Goal: Information Seeking & Learning: Understand process/instructions

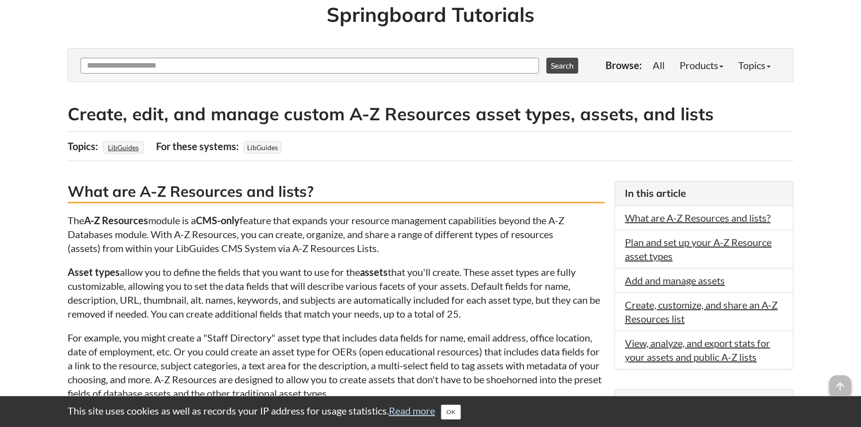
scroll to position [90, 0]
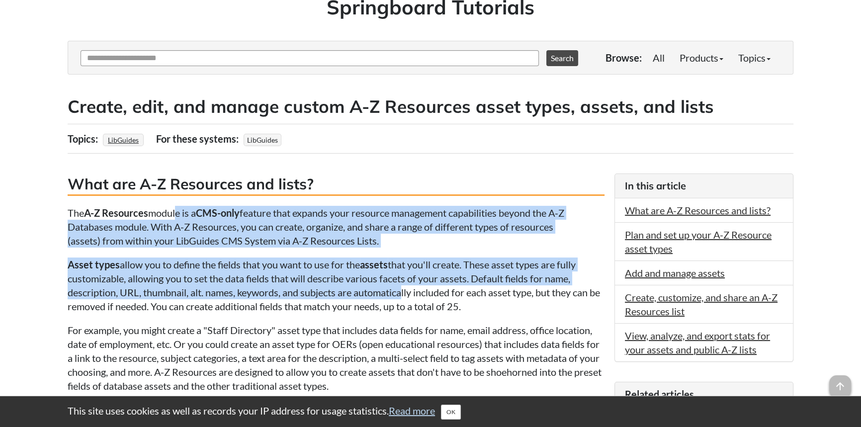
drag, startPoint x: 362, startPoint y: 289, endPoint x: 169, endPoint y: 212, distance: 208.4
click at [169, 212] on p "The A-Z Resources module is a CMS-only feature that expands your resource manag…" at bounding box center [336, 227] width 537 height 42
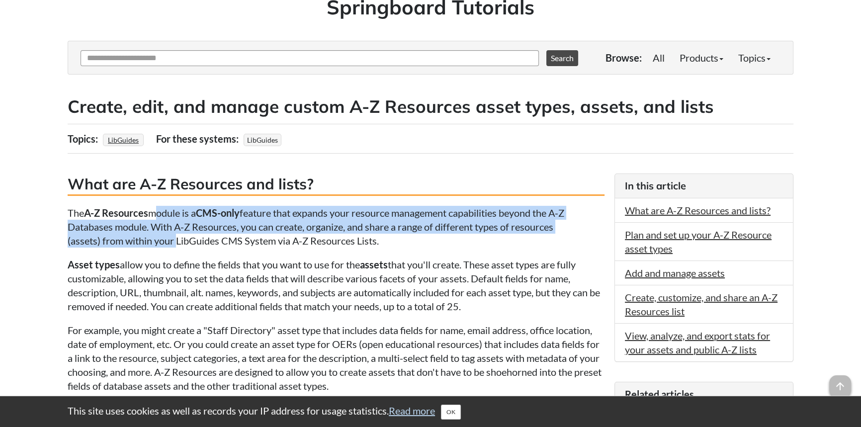
drag, startPoint x: 169, startPoint y: 212, endPoint x: 166, endPoint y: 242, distance: 30.5
click at [166, 242] on p "The A-Z Resources module is a CMS-only feature that expands your resource manag…" at bounding box center [336, 227] width 537 height 42
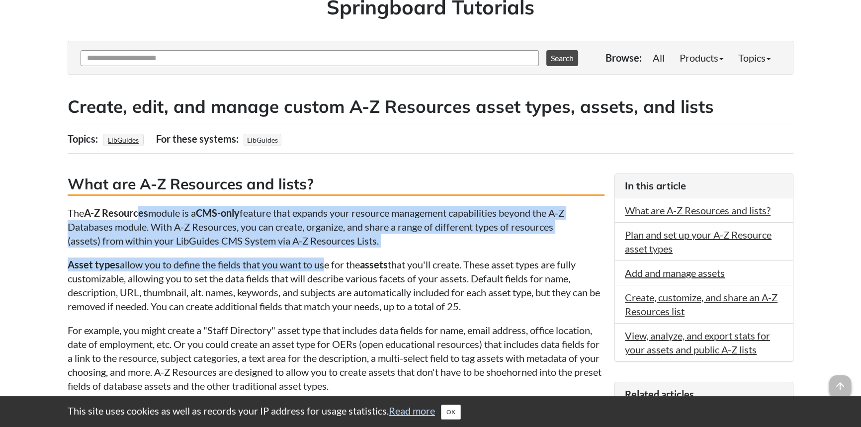
drag, startPoint x: 213, startPoint y: 225, endPoint x: 142, endPoint y: 208, distance: 72.7
click at [142, 208] on strong "A-Z Resources" at bounding box center [116, 213] width 64 height 12
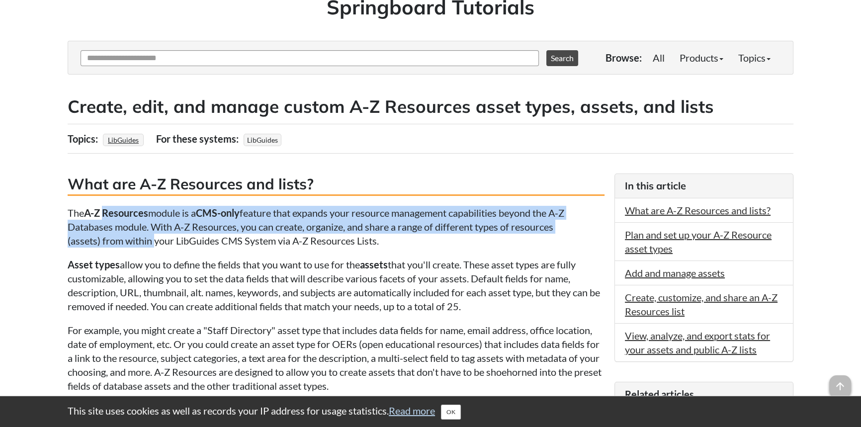
drag, startPoint x: 142, startPoint y: 208, endPoint x: 131, endPoint y: 239, distance: 33.2
click at [131, 239] on p "The A-Z Resources module is a CMS-only feature that expands your resource manag…" at bounding box center [336, 227] width 537 height 42
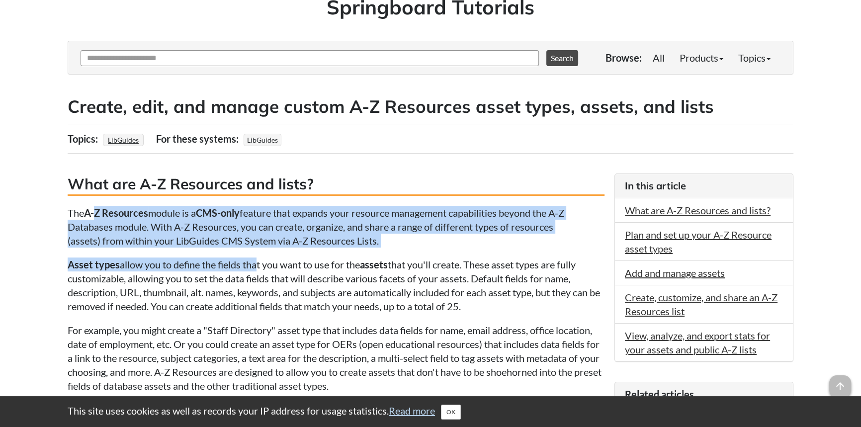
drag, startPoint x: 209, startPoint y: 241, endPoint x: 96, endPoint y: 209, distance: 117.2
click at [96, 209] on strong "A-Z Resources" at bounding box center [116, 213] width 64 height 12
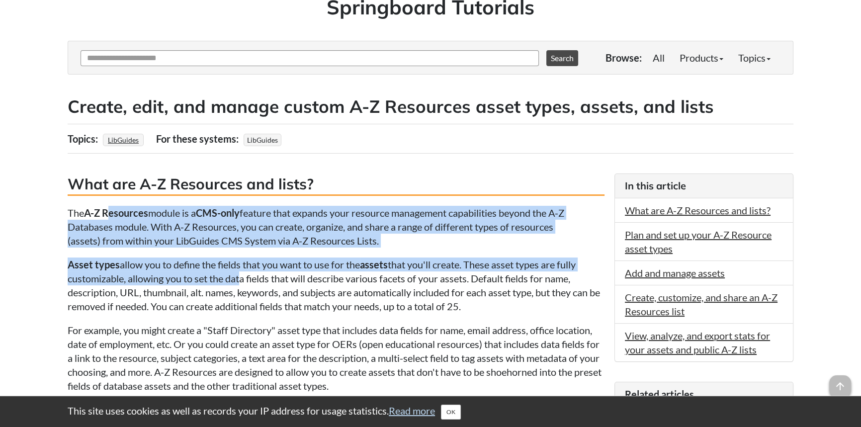
drag, startPoint x: 233, startPoint y: 272, endPoint x: 244, endPoint y: 270, distance: 10.6
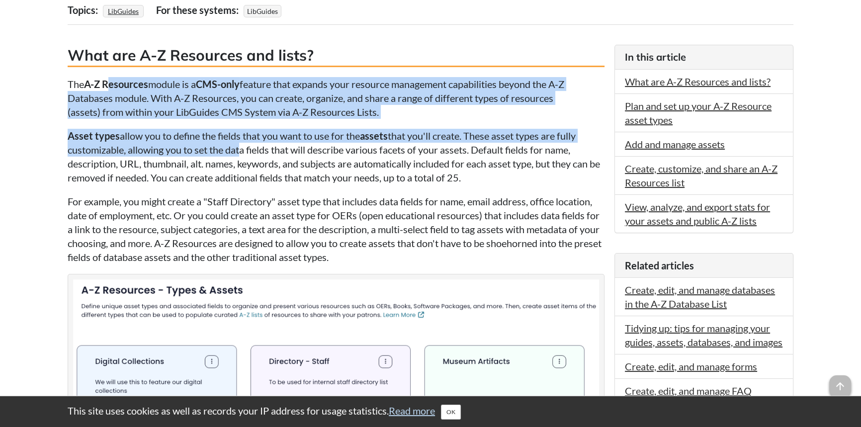
scroll to position [226, 0]
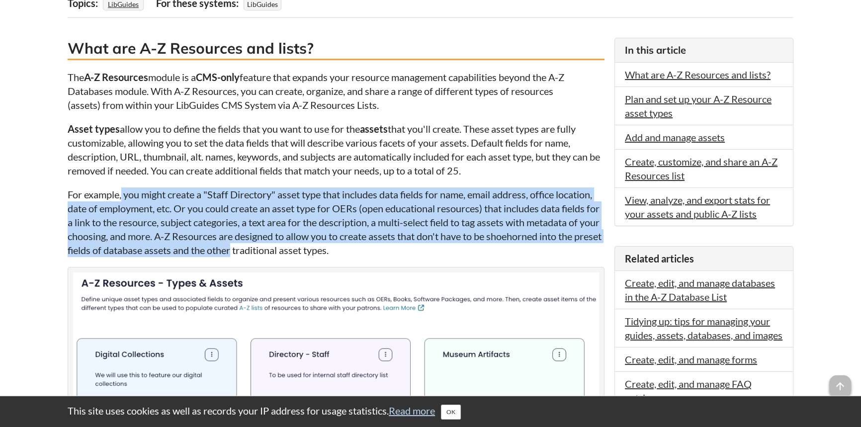
drag, startPoint x: 262, startPoint y: 253, endPoint x: 104, endPoint y: 173, distance: 177.2
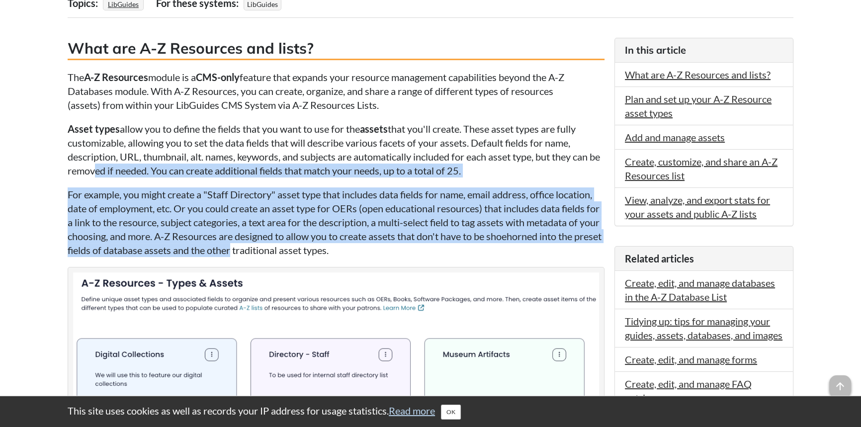
click at [104, 173] on p "Asset types allow you to define the fields that you want to use for the assets …" at bounding box center [336, 150] width 537 height 56
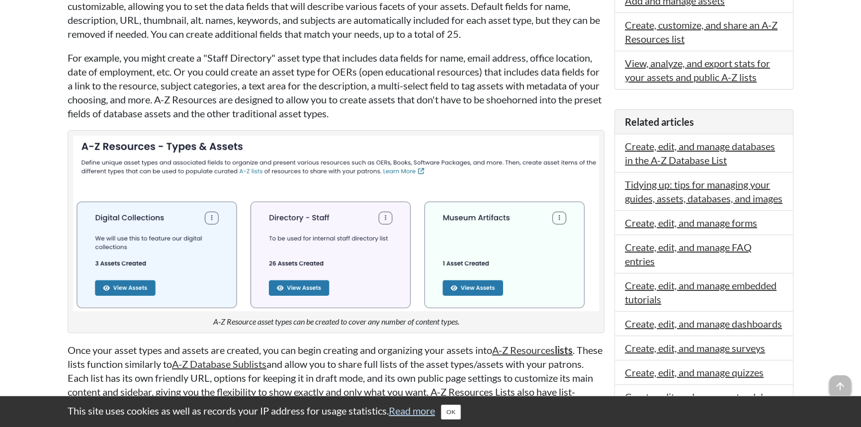
scroll to position [361, 0]
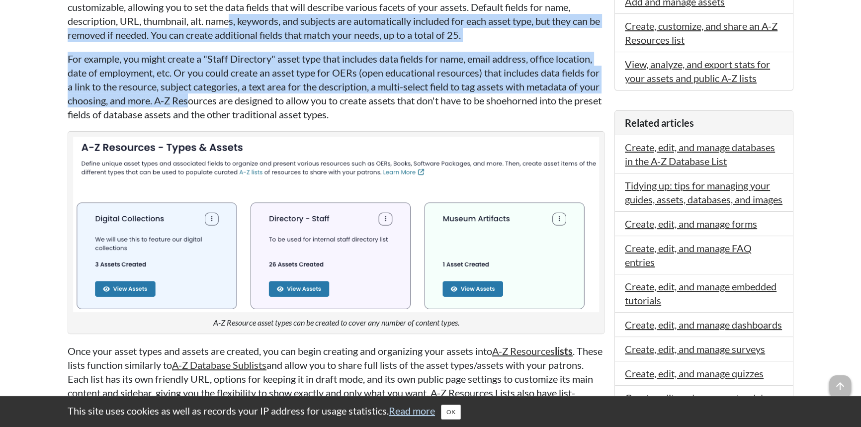
drag, startPoint x: 227, startPoint y: 26, endPoint x: 209, endPoint y: 105, distance: 81.0
click at [209, 105] on p "For example, you might create a "Staff Directory" asset type that includes data…" at bounding box center [336, 87] width 537 height 70
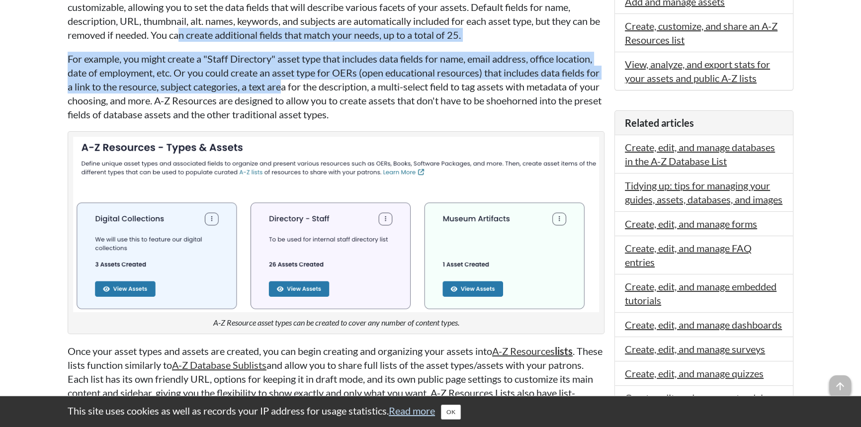
drag, startPoint x: 298, startPoint y: 89, endPoint x: 184, endPoint y: 35, distance: 126.7
click at [183, 35] on p "Asset types allow you to define the fields that you want to use for the assets …" at bounding box center [336, 14] width 537 height 56
drag, startPoint x: 185, startPoint y: 40, endPoint x: 193, endPoint y: 91, distance: 51.7
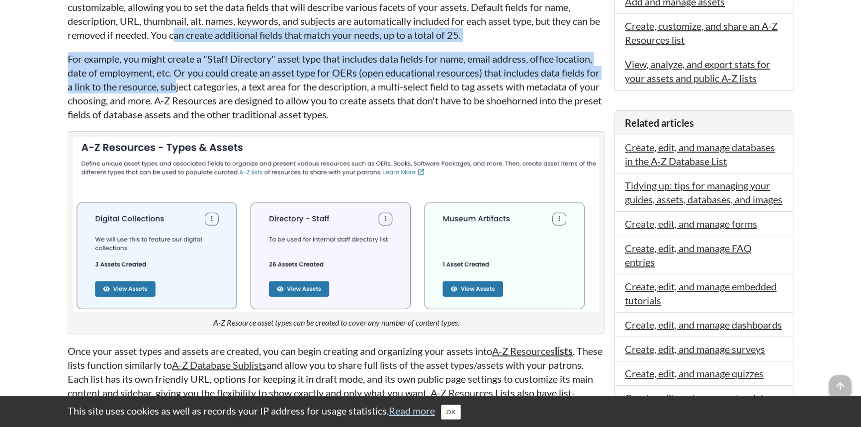
click at [193, 91] on p "For example, you might create a "Staff Directory" asset type that includes data…" at bounding box center [336, 87] width 537 height 70
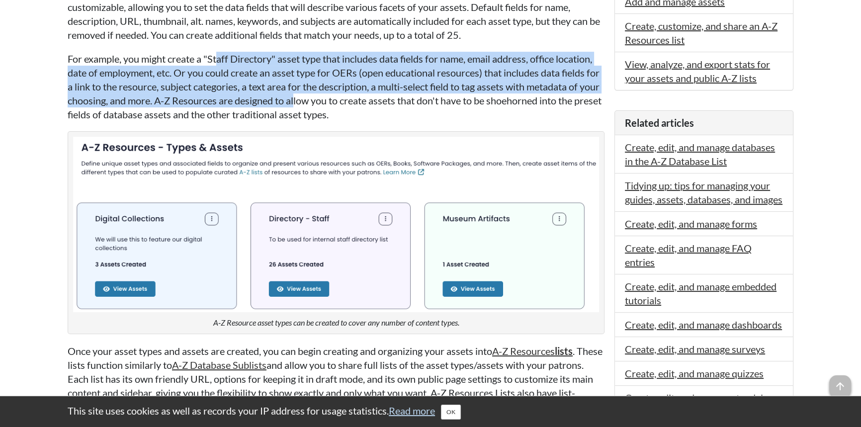
drag, startPoint x: 317, startPoint y: 94, endPoint x: 213, endPoint y: 46, distance: 114.5
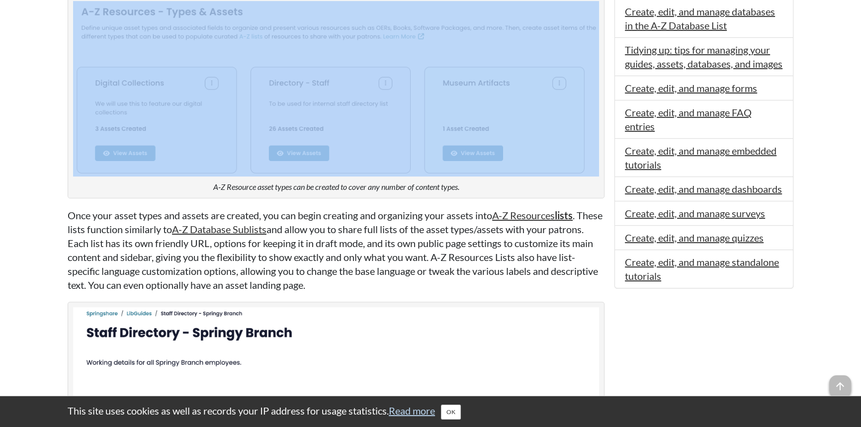
scroll to position [542, 0]
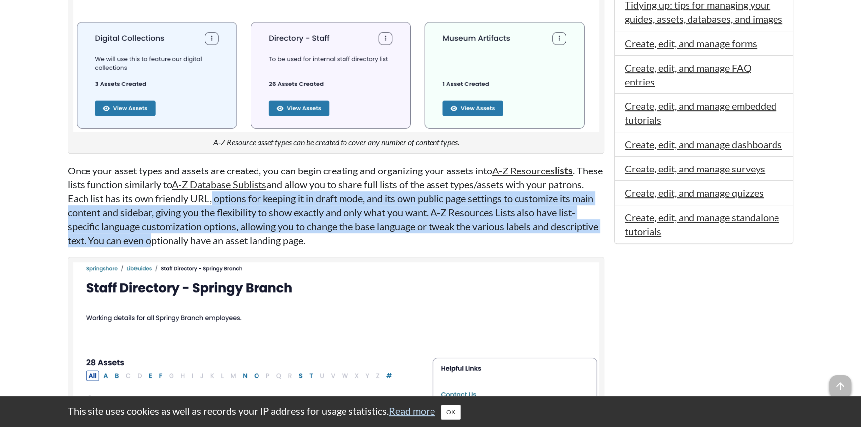
drag, startPoint x: 247, startPoint y: 194, endPoint x: 196, endPoint y: 235, distance: 65.4
click at [198, 238] on p "Once your asset types and assets are created, you can begin creating and organi…" at bounding box center [336, 206] width 537 height 84
click at [195, 235] on p "Once your asset types and assets are created, you can begin creating and organi…" at bounding box center [336, 206] width 537 height 84
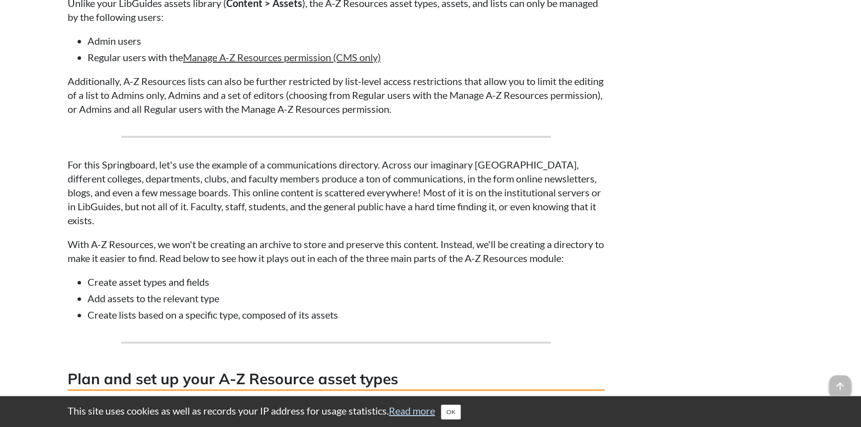
scroll to position [1129, 0]
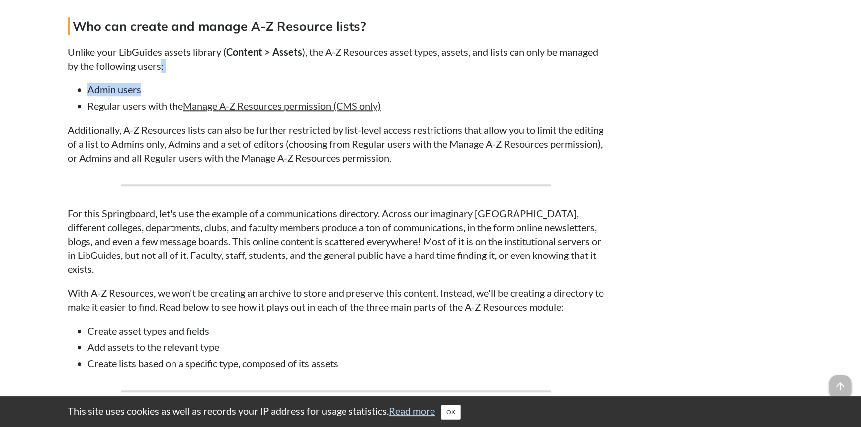
drag, startPoint x: 161, startPoint y: 59, endPoint x: 144, endPoint y: 85, distance: 31.0
click at [144, 86] on li "Admin users" at bounding box center [345, 90] width 517 height 14
drag, startPoint x: 144, startPoint y: 86, endPoint x: 94, endPoint y: 54, distance: 58.3
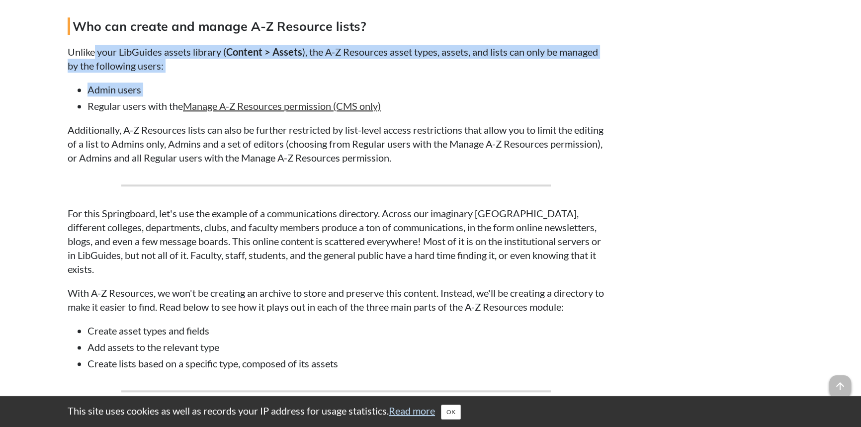
click at [94, 54] on p "Unlike your LibGuides assets library ( Content > Assets ), the A-Z Resources as…" at bounding box center [336, 59] width 537 height 28
drag, startPoint x: 94, startPoint y: 54, endPoint x: 78, endPoint y: 107, distance: 55.2
click at [87, 107] on li "Regular users with the Manage A-Z Resources permission (CMS only)" at bounding box center [345, 106] width 517 height 14
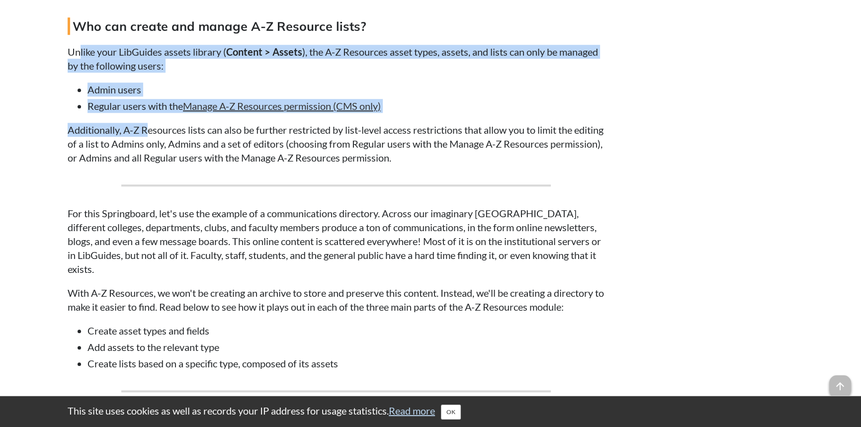
drag, startPoint x: 149, startPoint y: 118, endPoint x: 81, endPoint y: 51, distance: 95.6
click at [81, 51] on p "Unlike your LibGuides assets library ( Content > Assets ), the A-Z Resources as…" at bounding box center [336, 59] width 537 height 28
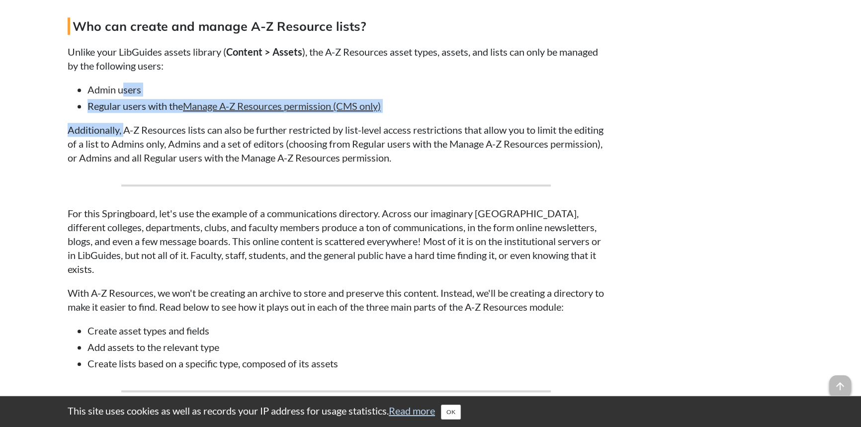
drag, startPoint x: 124, startPoint y: 110, endPoint x: 124, endPoint y: 119, distance: 9.5
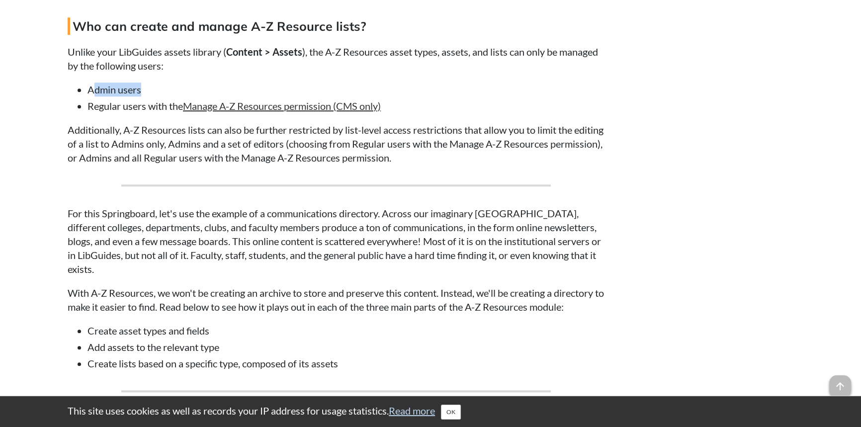
drag, startPoint x: 156, startPoint y: 84, endPoint x: 90, endPoint y: 84, distance: 65.6
click at [90, 84] on li "Admin users" at bounding box center [345, 90] width 517 height 14
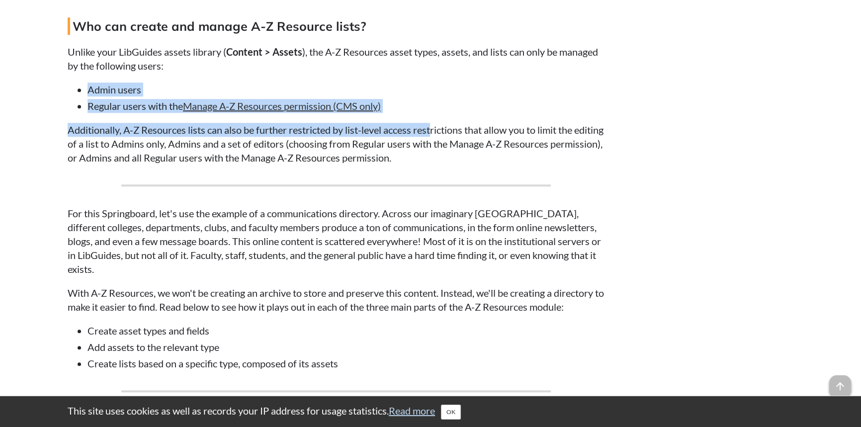
drag, startPoint x: 432, startPoint y: 115, endPoint x: 83, endPoint y: 88, distance: 350.5
click at [83, 88] on ul "Admin users Regular users with the Manage A-Z Resources permission (CMS only)" at bounding box center [336, 98] width 537 height 30
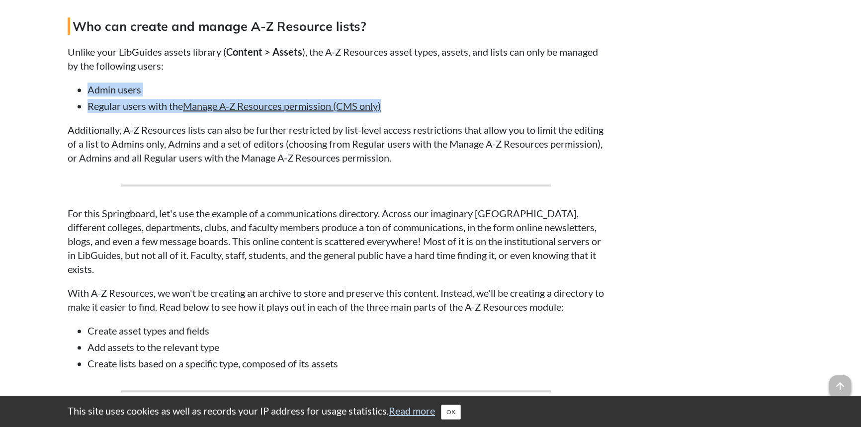
drag, startPoint x: 254, startPoint y: 105, endPoint x: 75, endPoint y: 84, distance: 179.7
click at [75, 84] on ul "Admin users Regular users with the Manage A-Z Resources permission (CMS only)" at bounding box center [336, 98] width 537 height 30
copy ul "Admin users Regular users with the Manage A-Z Resources permission (CMS only)"
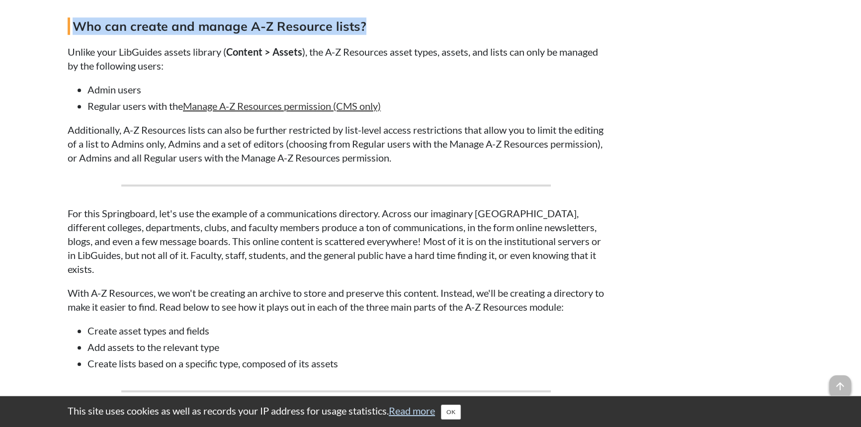
drag, startPoint x: 373, startPoint y: 21, endPoint x: 70, endPoint y: 26, distance: 303.3
click at [70, 26] on h4 "Who can create and manage A-Z Resource lists?" at bounding box center [336, 25] width 537 height 17
copy h4 "Who can create and manage A-Z Resource lists?"
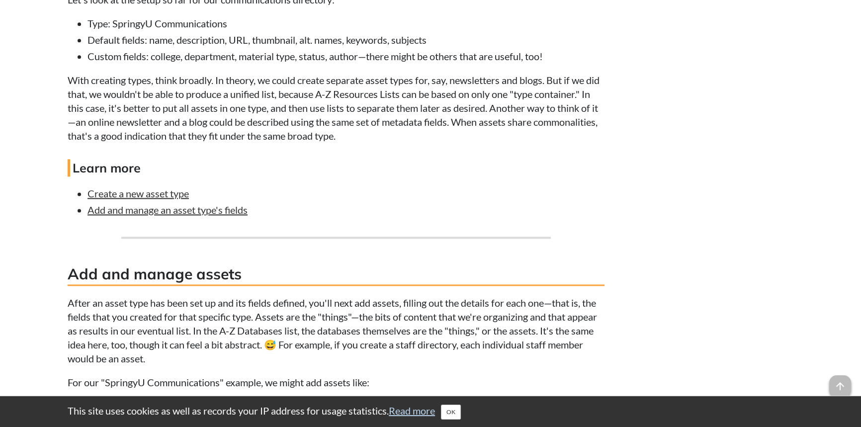
scroll to position [1808, 0]
